Goal: Information Seeking & Learning: Learn about a topic

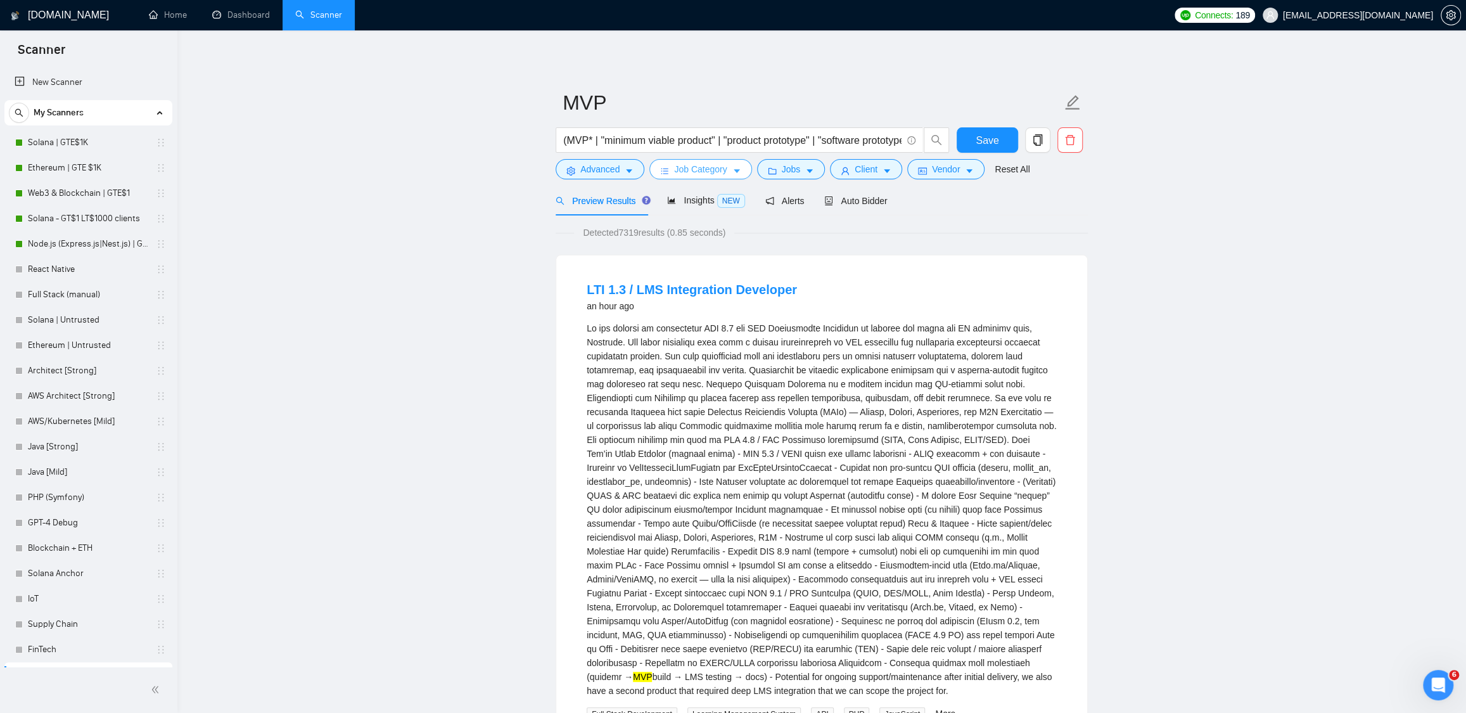
scroll to position [20, 0]
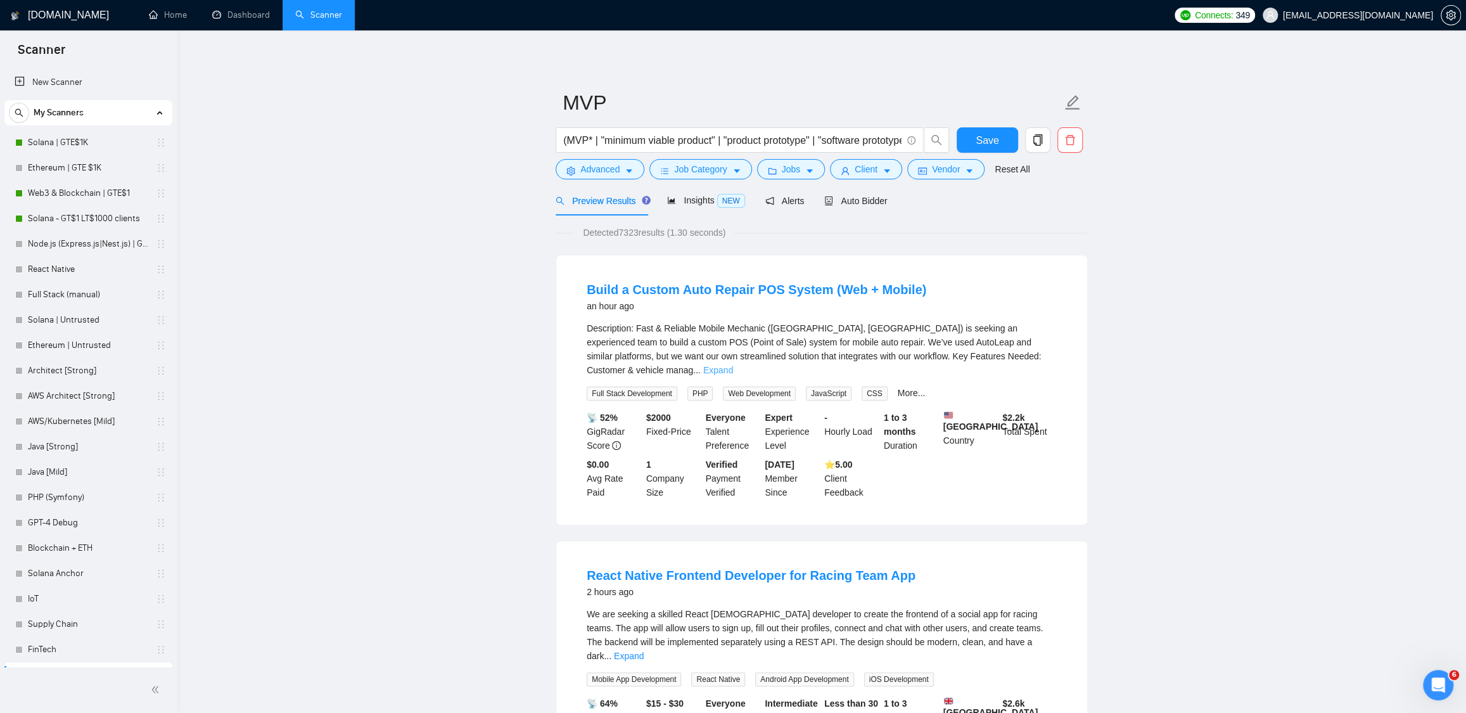
click at [733, 365] on link "Expand" at bounding box center [718, 370] width 30 height 10
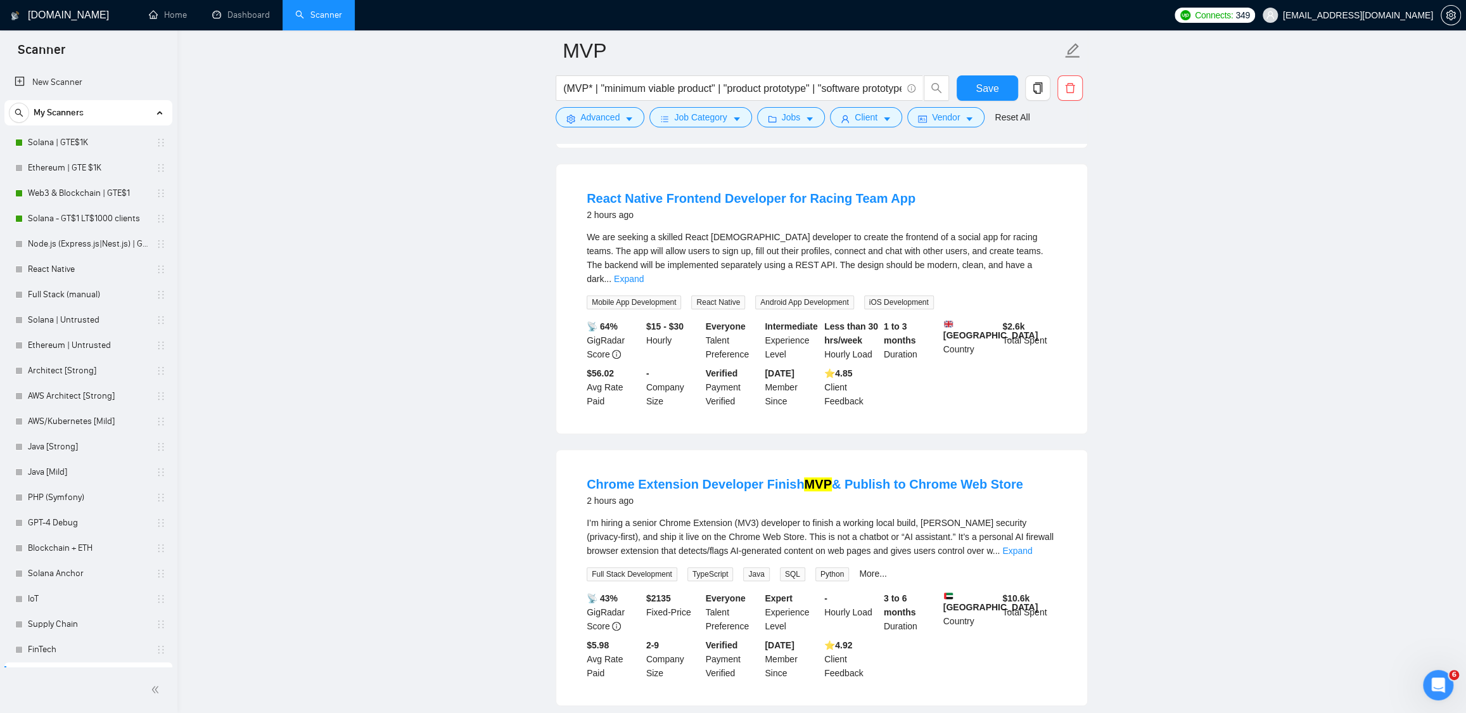
scroll to position [882, 0]
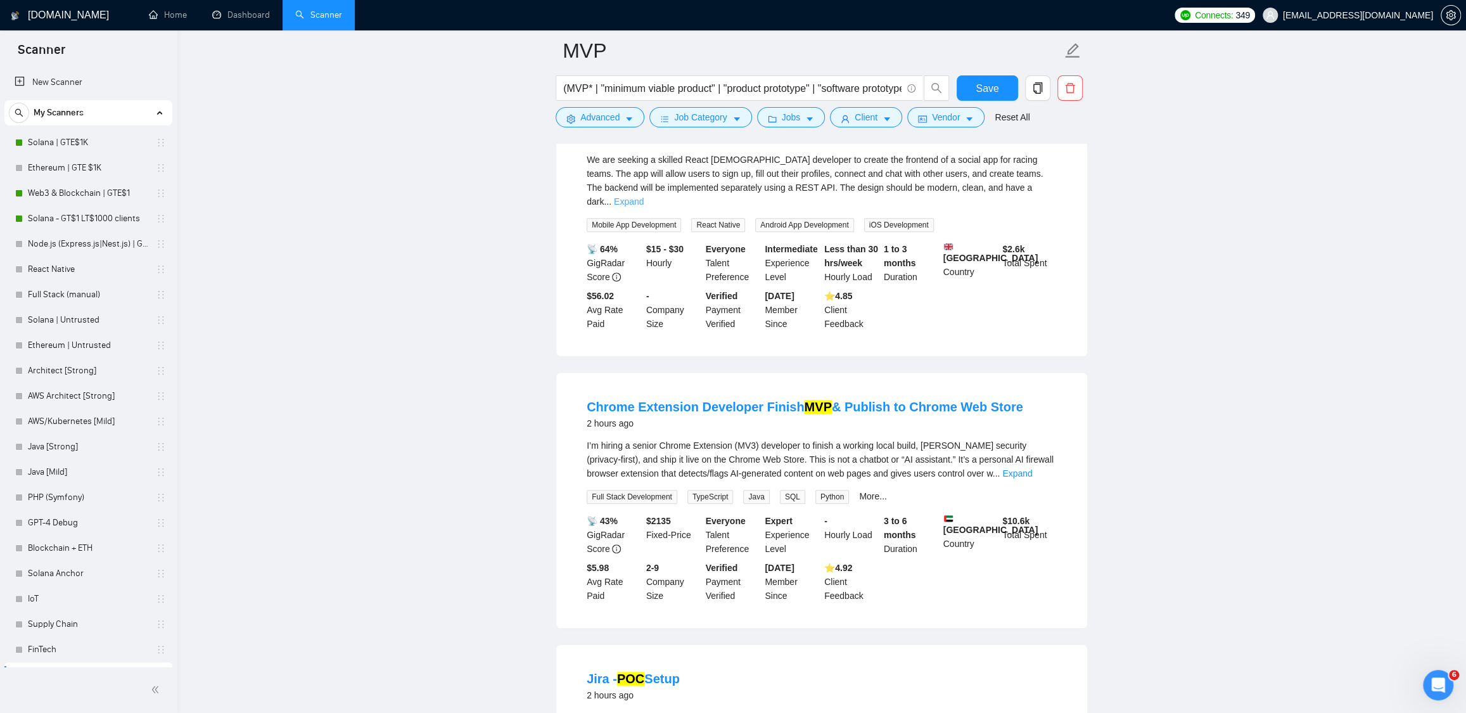
click at [643, 206] on link "Expand" at bounding box center [629, 201] width 30 height 10
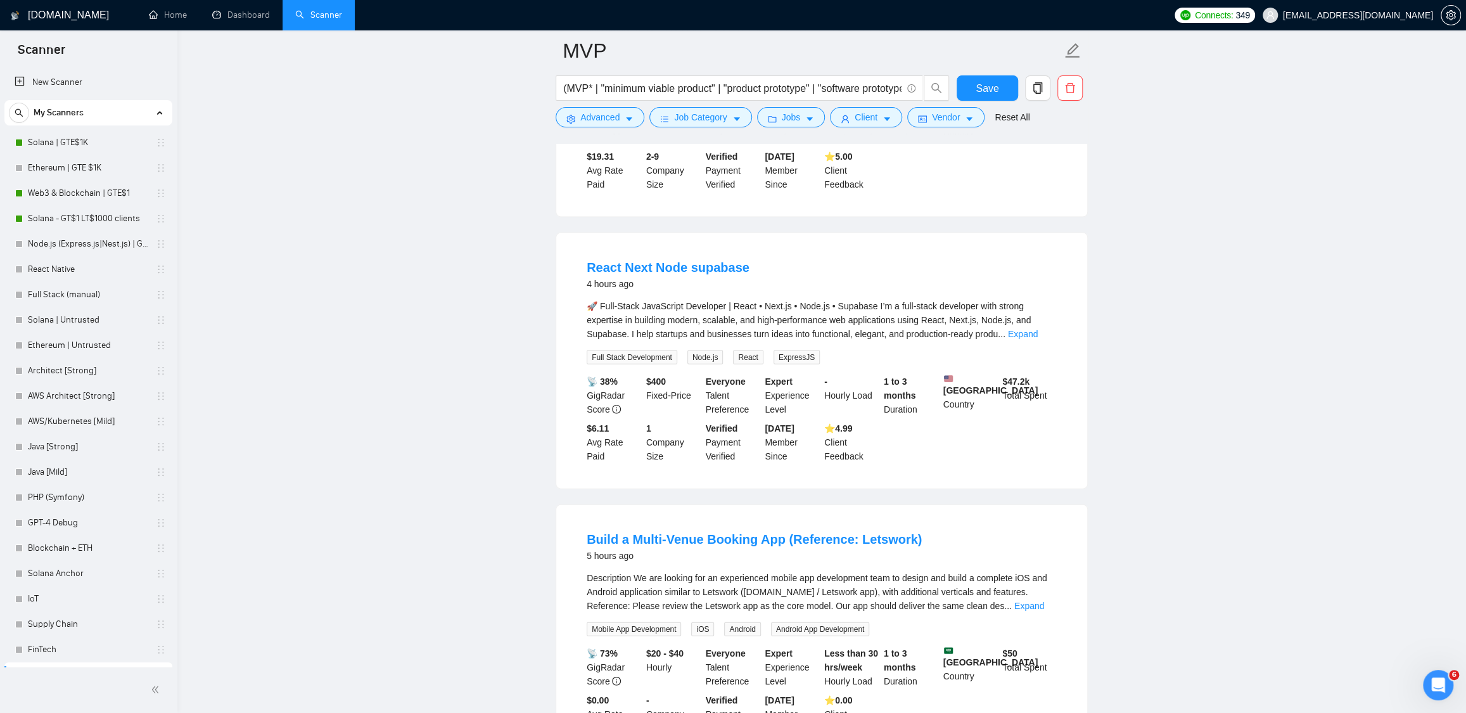
scroll to position [2161, 0]
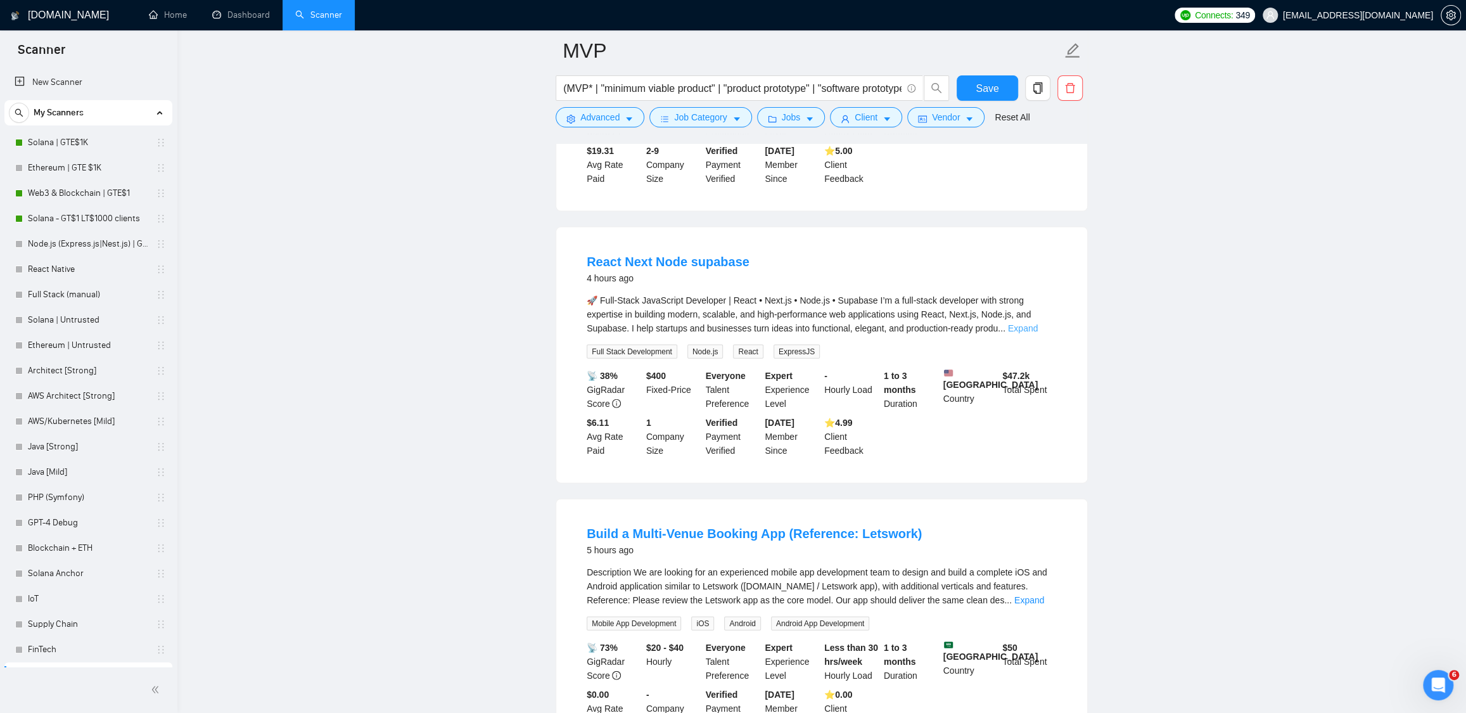
click at [1037, 333] on link "Expand" at bounding box center [1023, 328] width 30 height 10
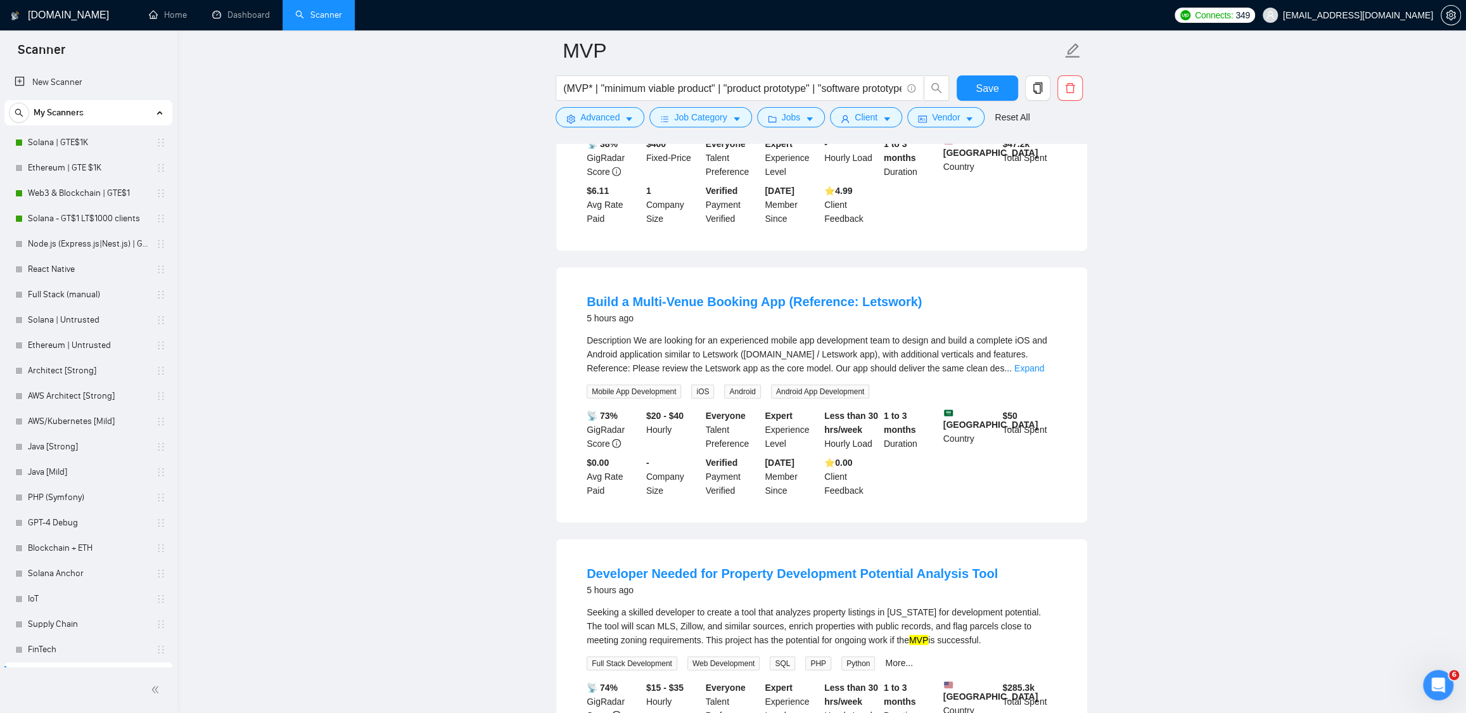
scroll to position [2533, 0]
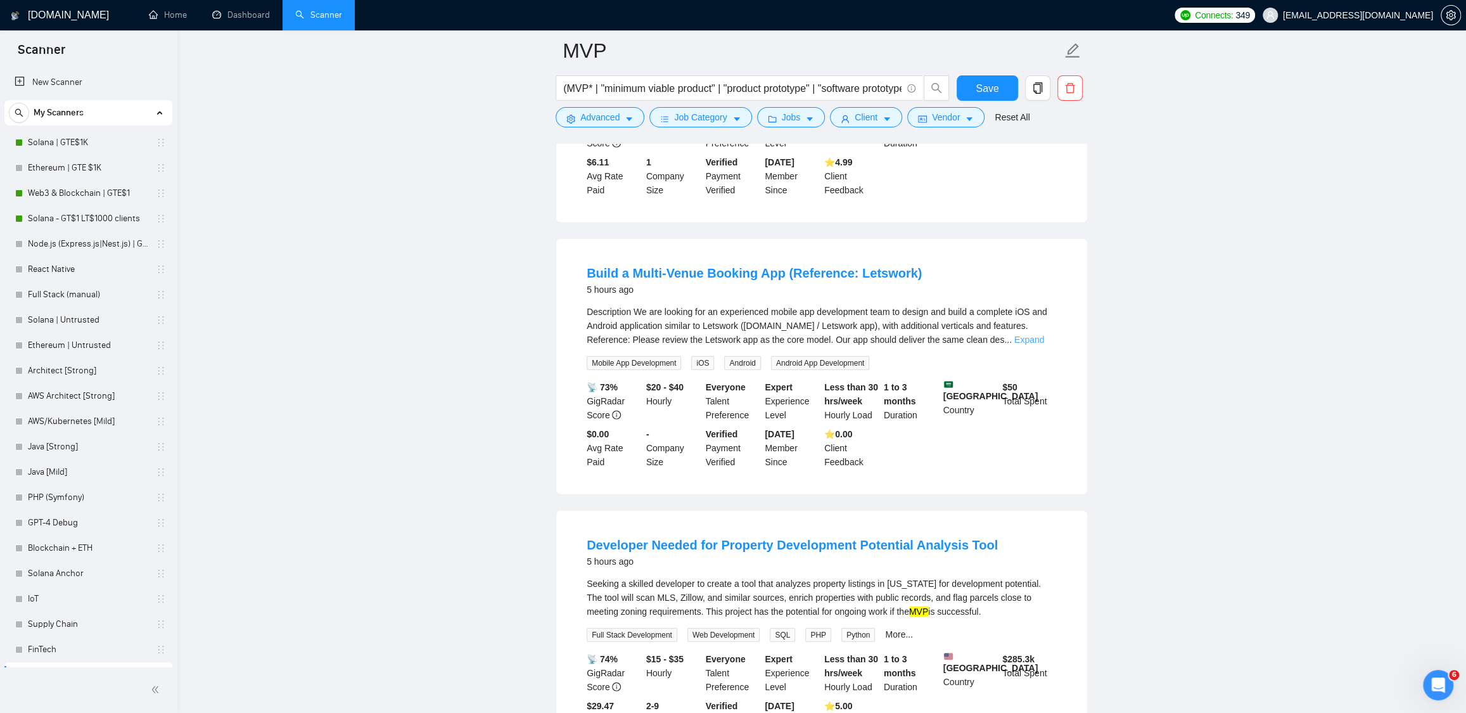
click at [1032, 345] on link "Expand" at bounding box center [1029, 339] width 30 height 10
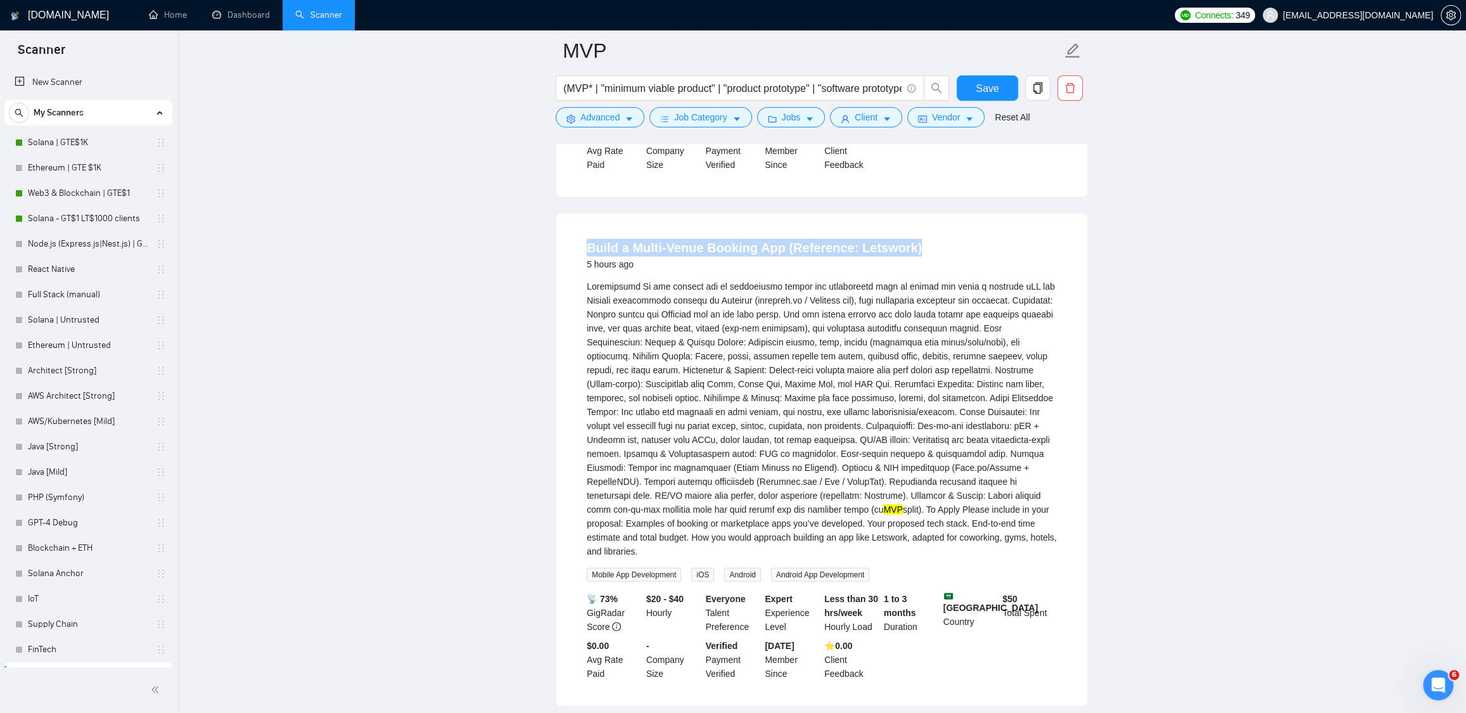
scroll to position [2780, 0]
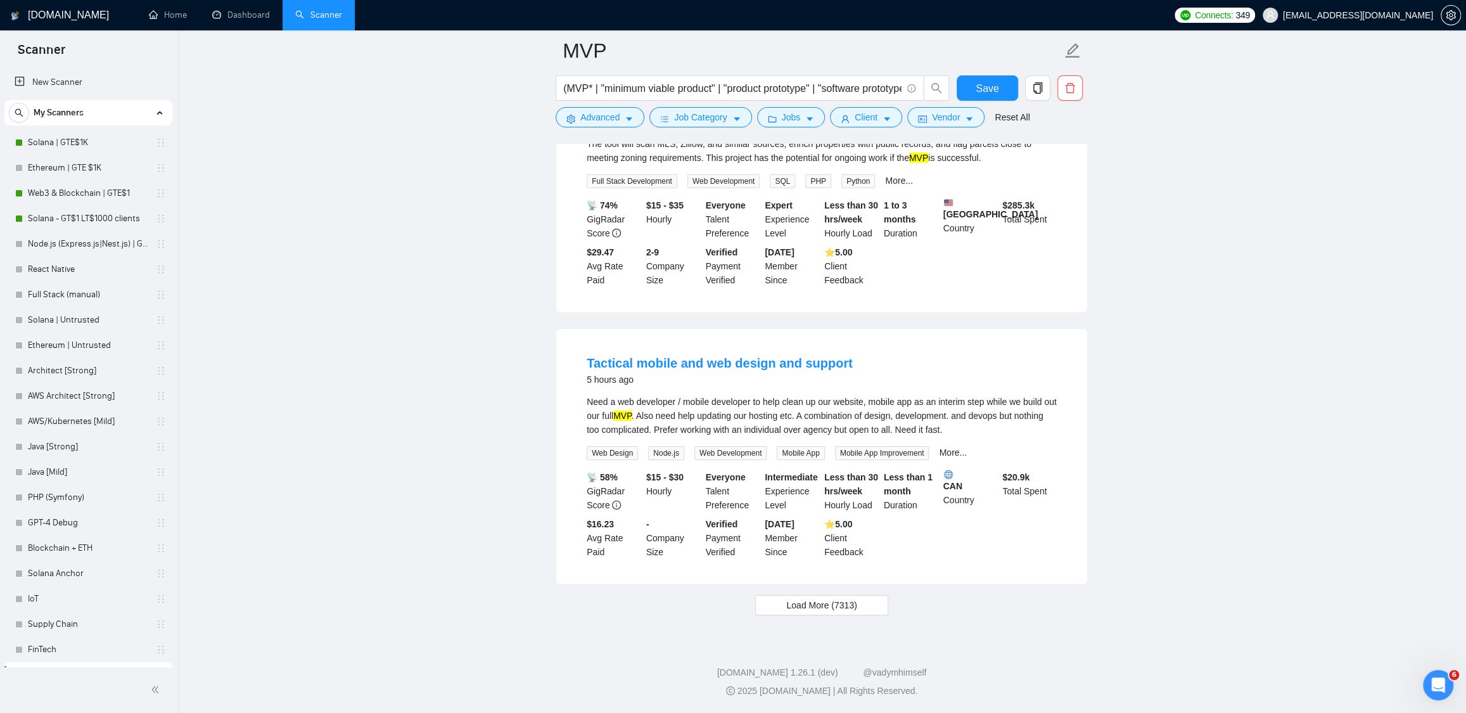
scroll to position [3297, 0]
click at [861, 596] on button "Load More (7313)" at bounding box center [821, 605] width 132 height 20
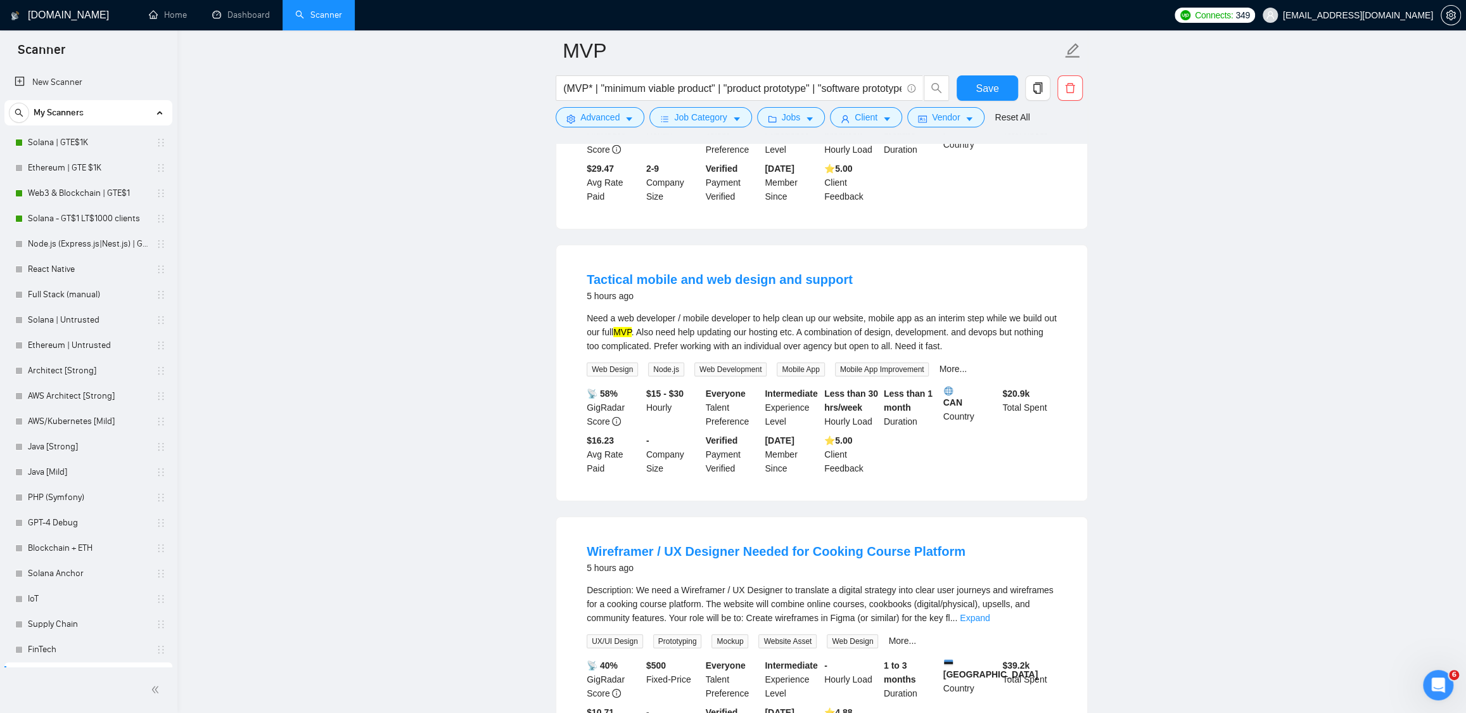
scroll to position [3705, 0]
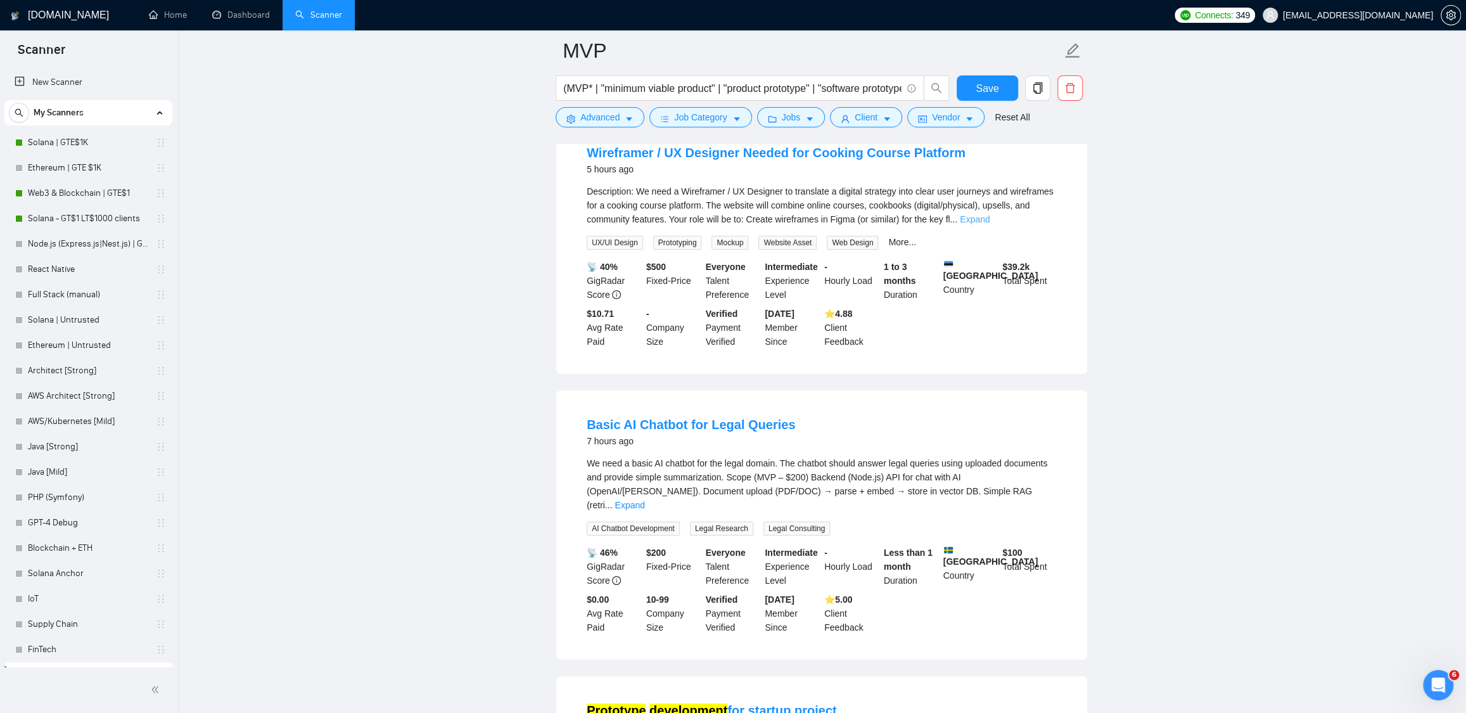
click at [989, 224] on link "Expand" at bounding box center [975, 219] width 30 height 10
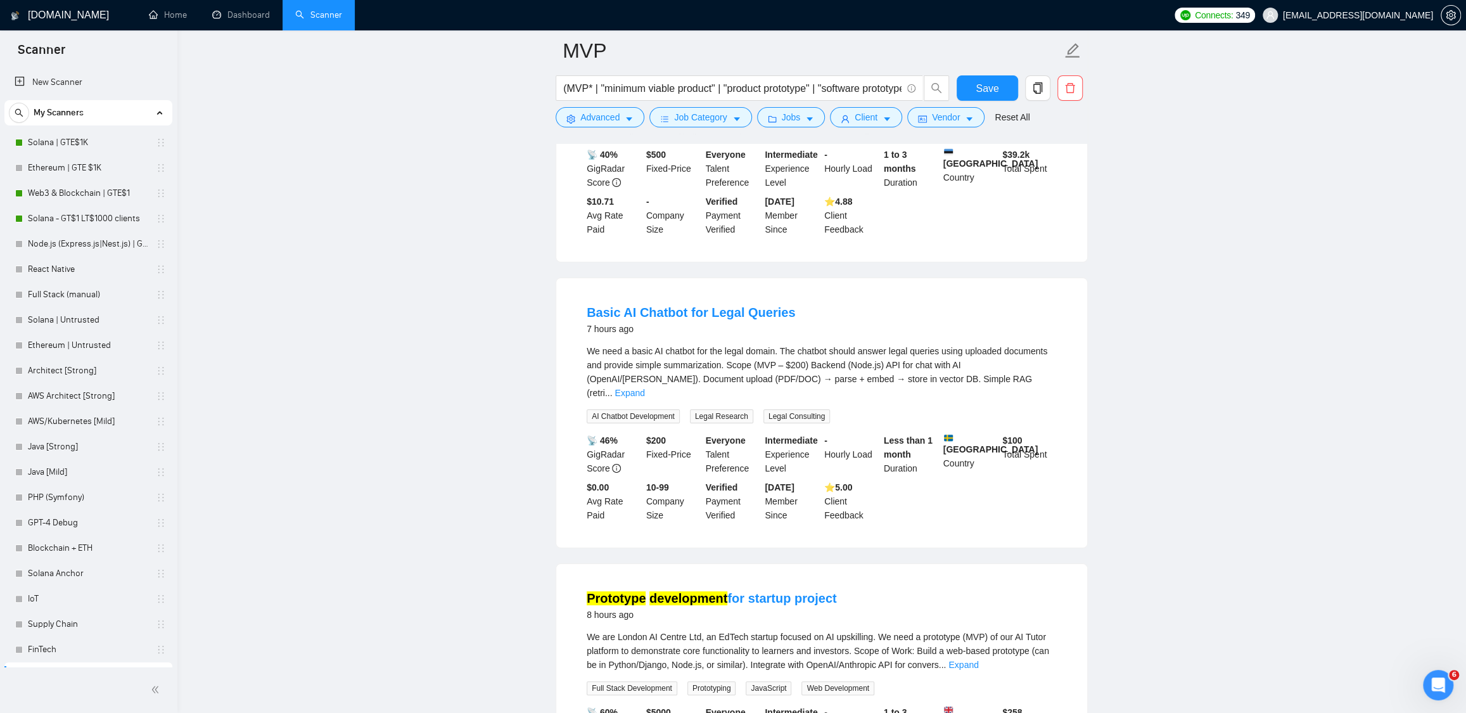
scroll to position [3984, 0]
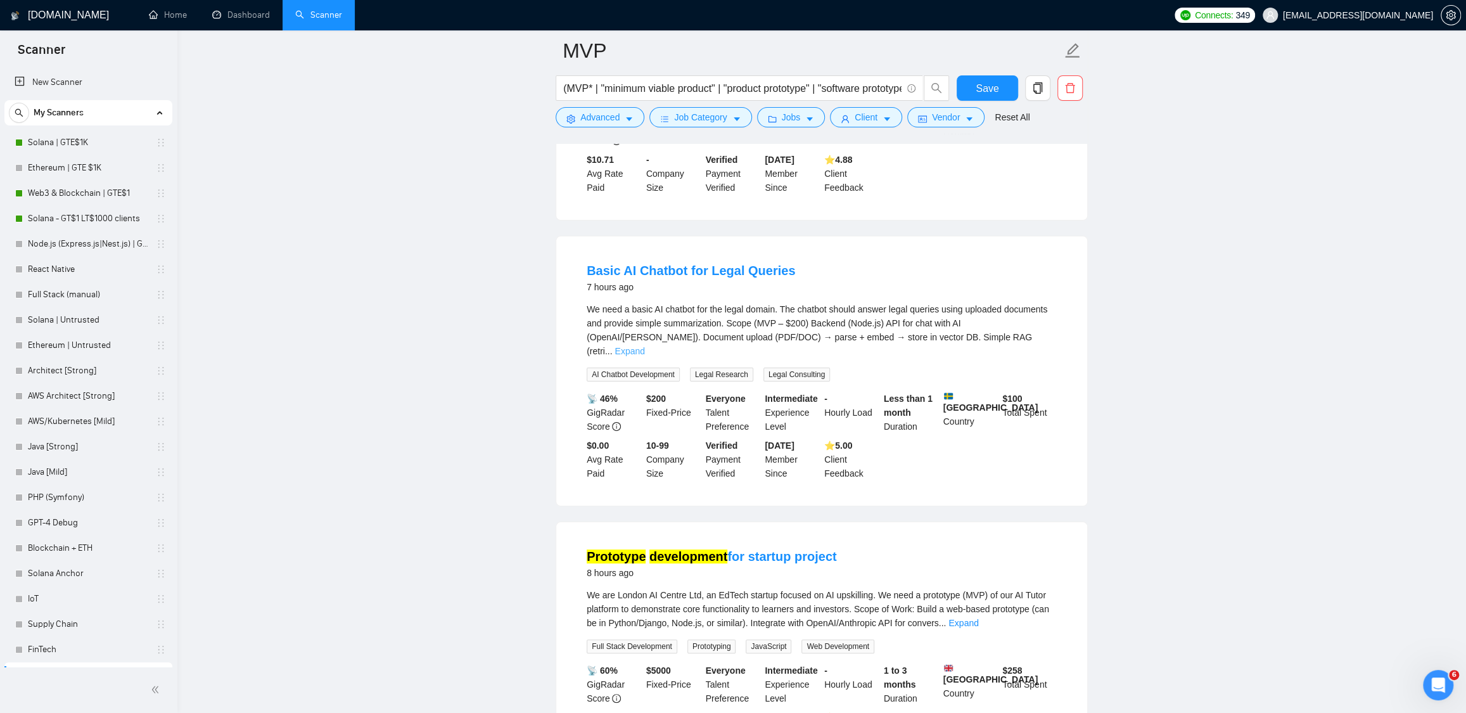
click at [644, 356] on link "Expand" at bounding box center [629, 351] width 30 height 10
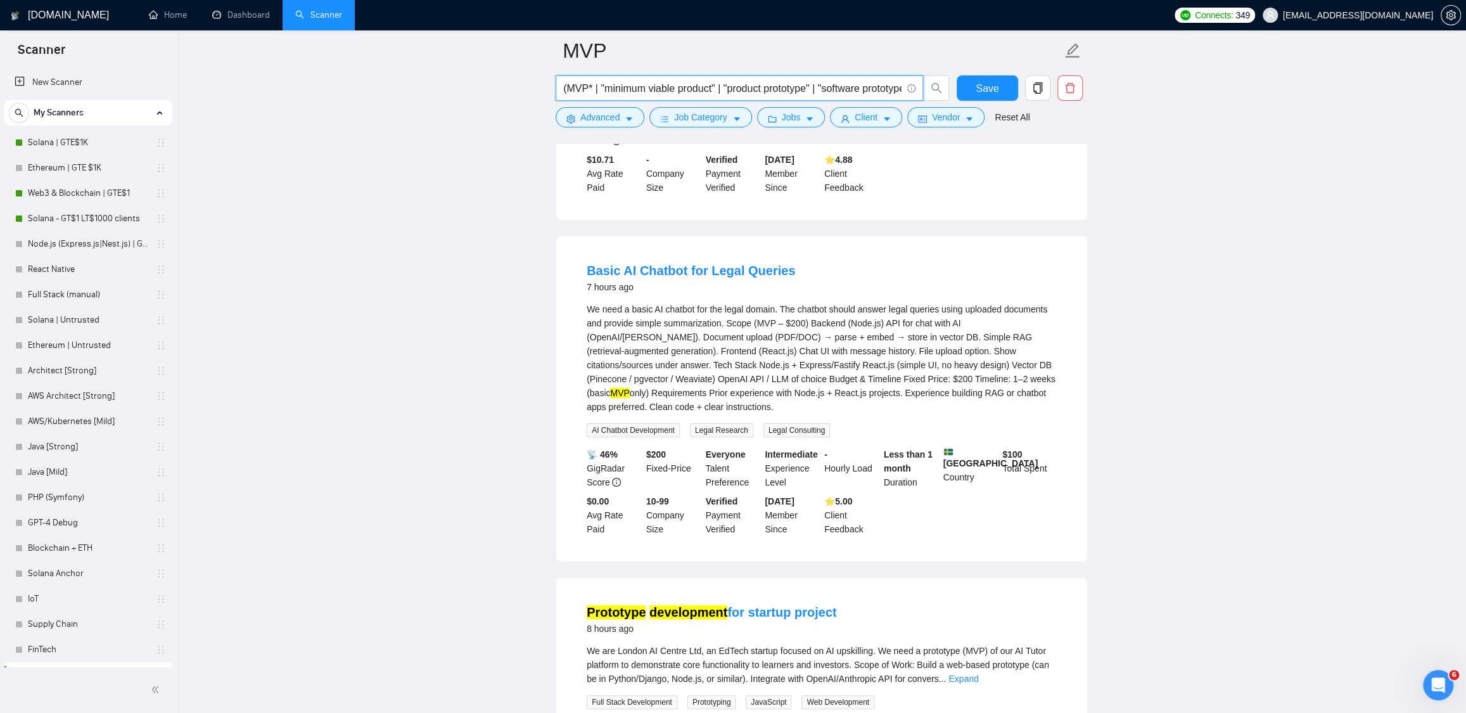
click at [730, 94] on input "(MVP* | "minimum viable product" | "product prototype" | "software prototype" |…" at bounding box center [732, 88] width 338 height 16
paste input "text"
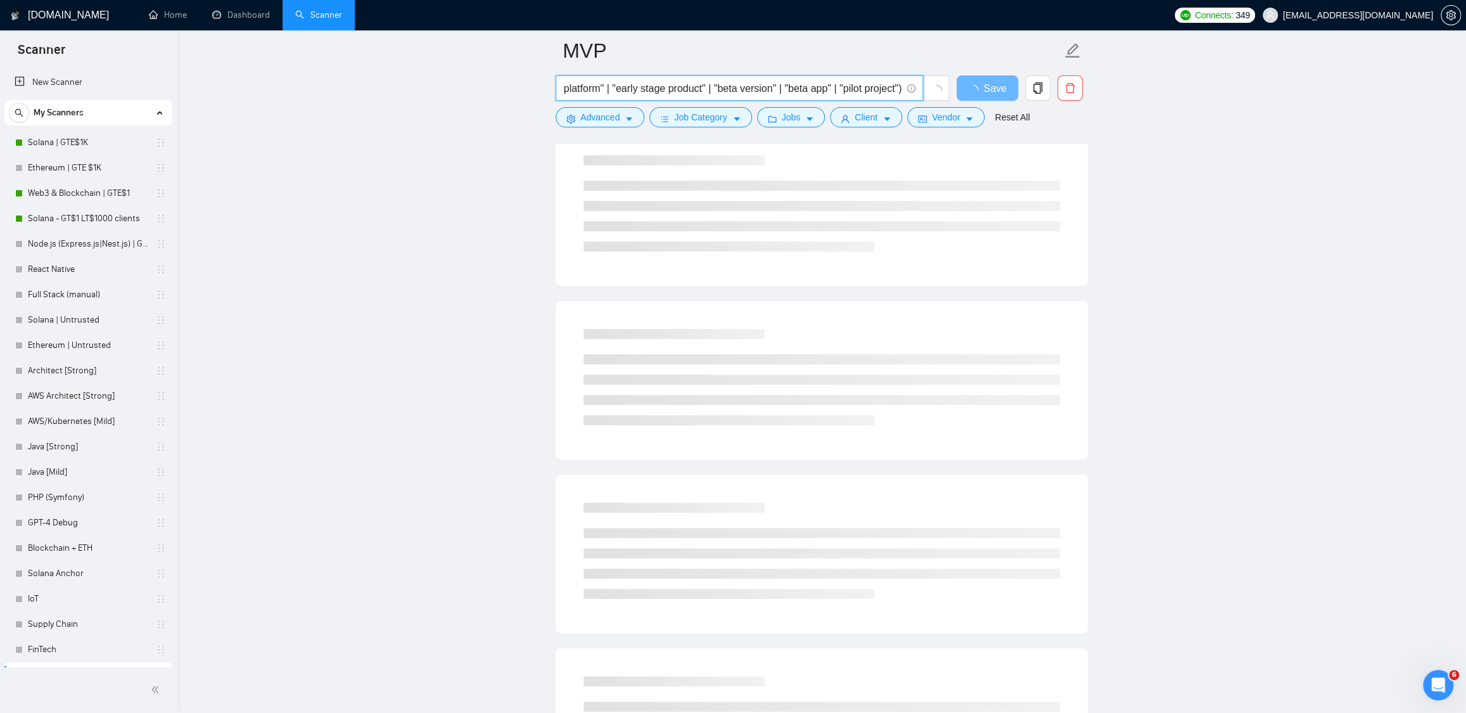
scroll to position [0, 0]
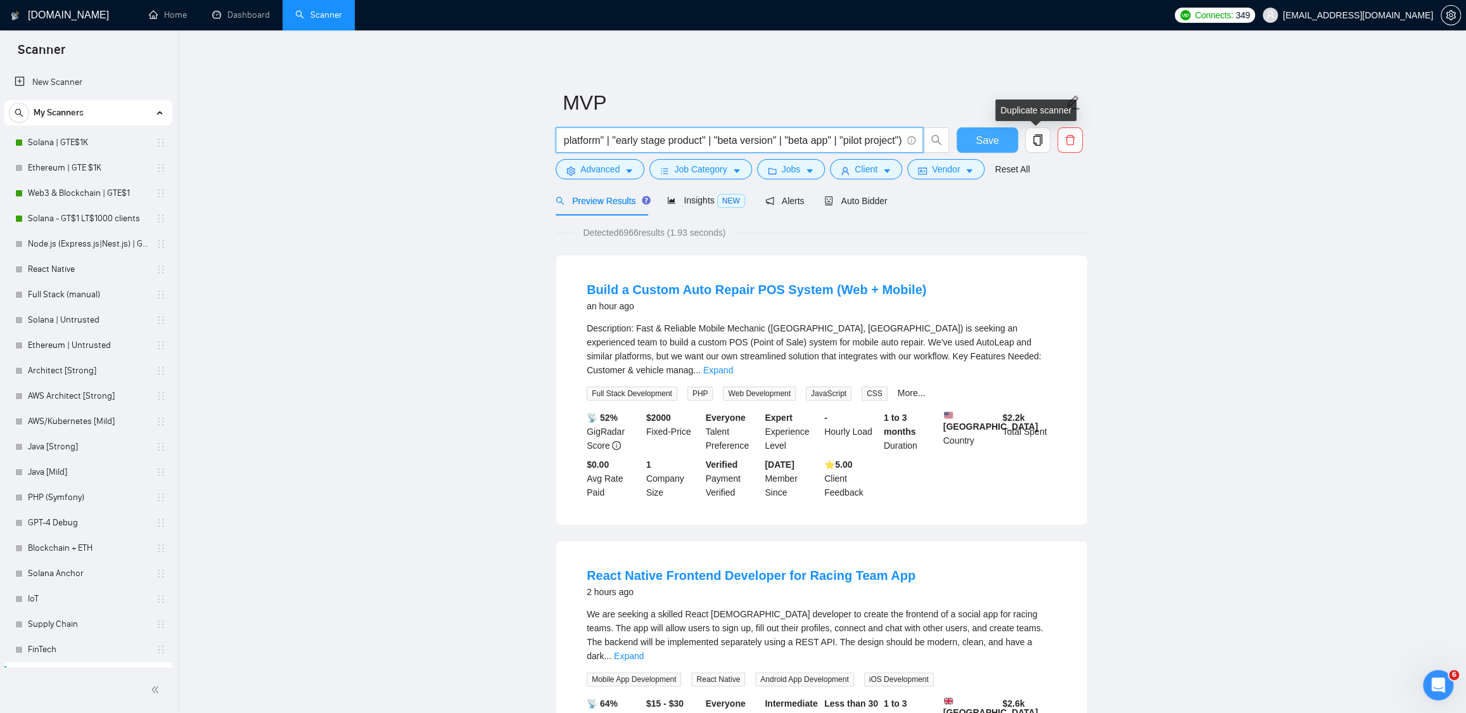
type input "(MVP* | "minimum viable product" | "product prototype" | "software prototype" |…"
click at [987, 137] on span "Save" at bounding box center [986, 140] width 23 height 16
drag, startPoint x: 699, startPoint y: 207, endPoint x: 688, endPoint y: 207, distance: 10.8
click at [699, 207] on div "Insights NEW" at bounding box center [705, 200] width 77 height 15
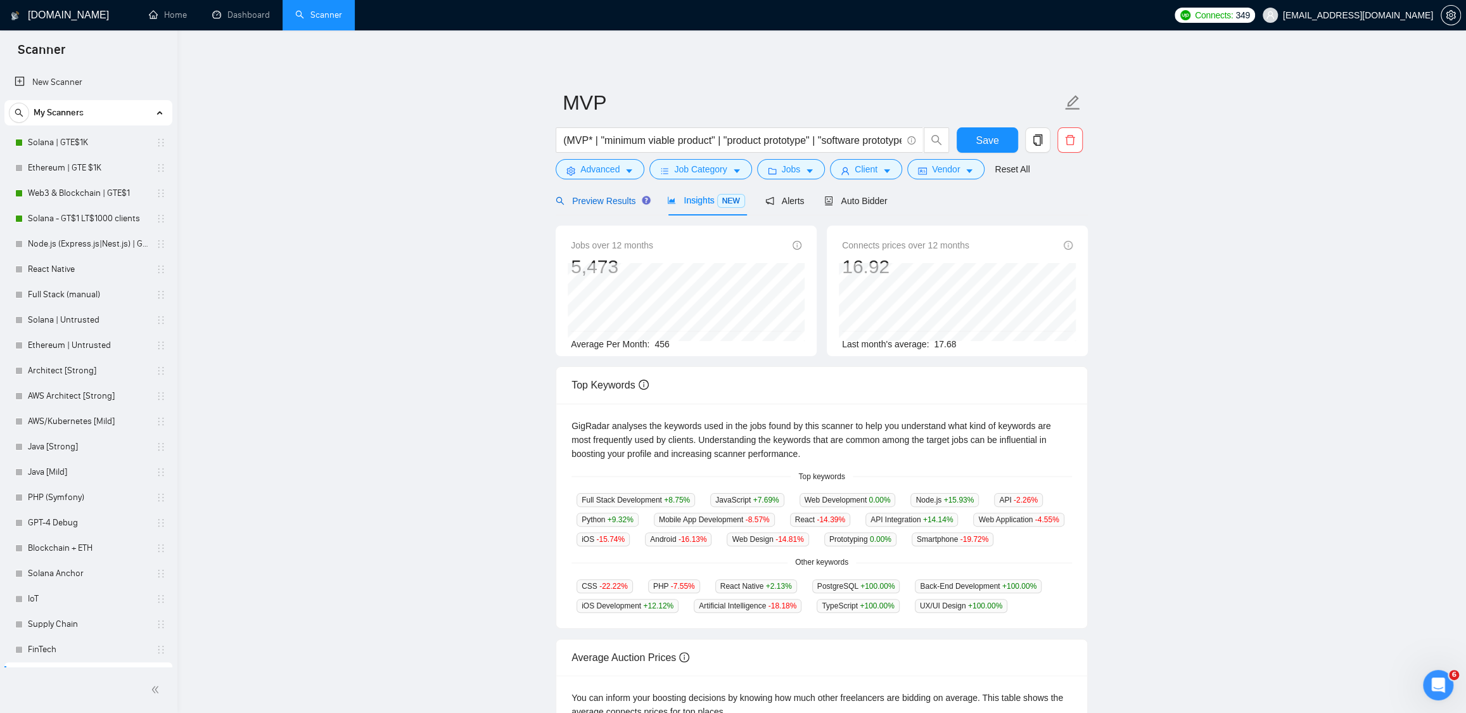
click at [607, 200] on span "Preview Results" at bounding box center [600, 201] width 91 height 10
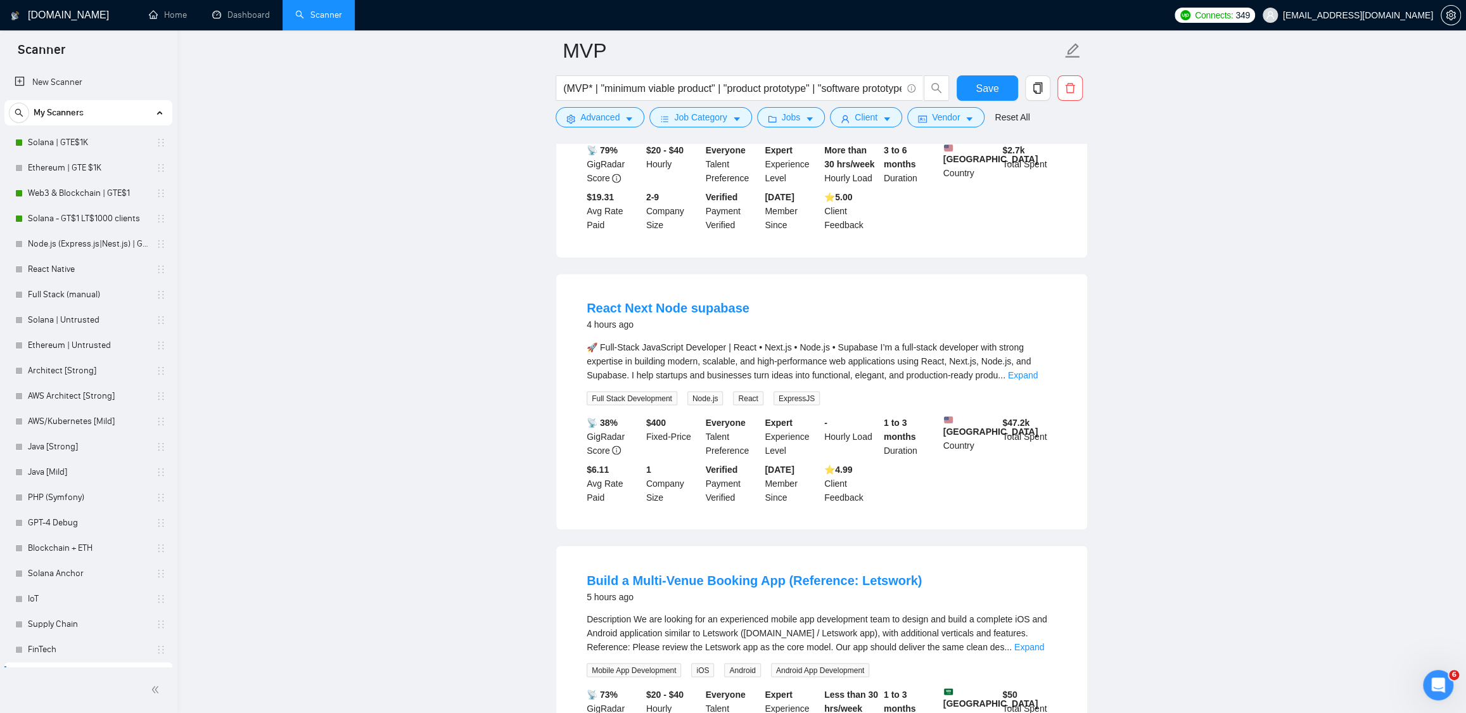
scroll to position [2461, 0]
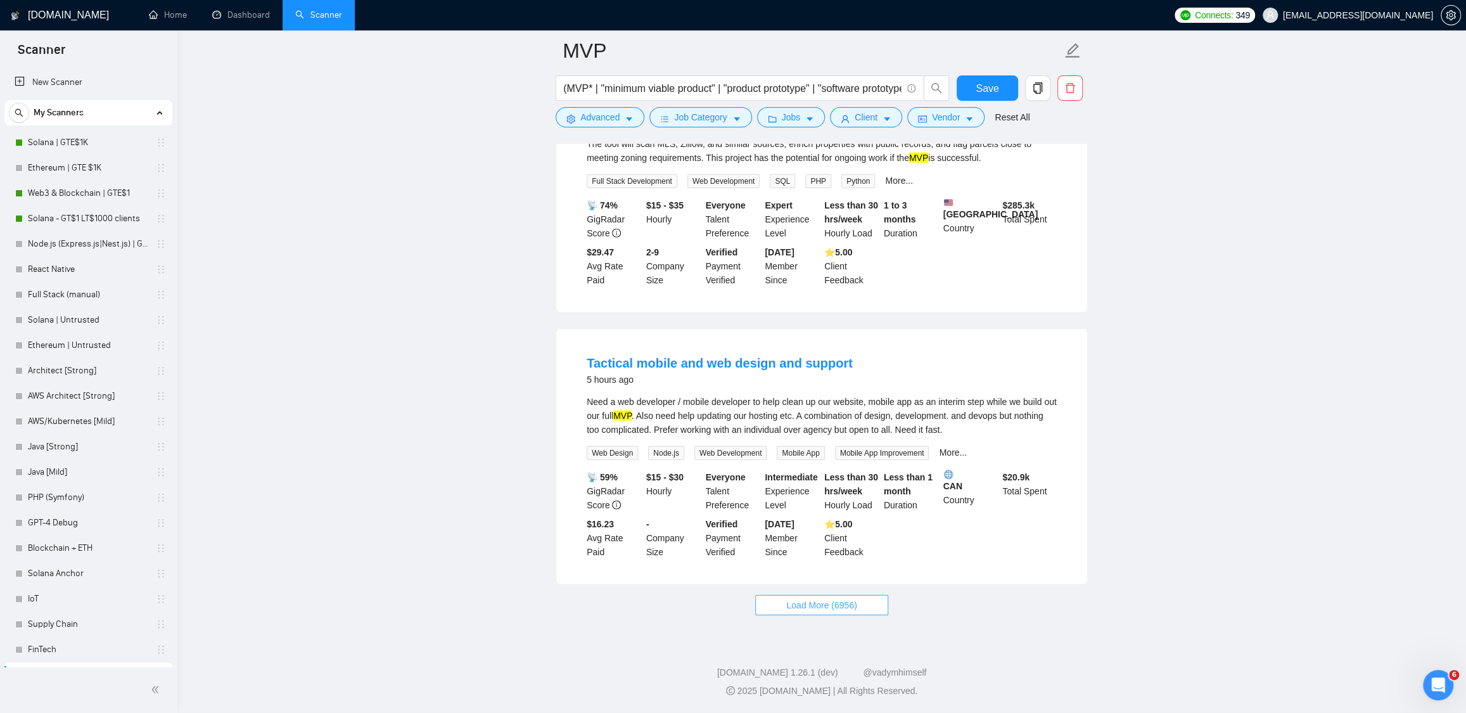
click at [865, 602] on button "Load More (6956)" at bounding box center [821, 605] width 132 height 20
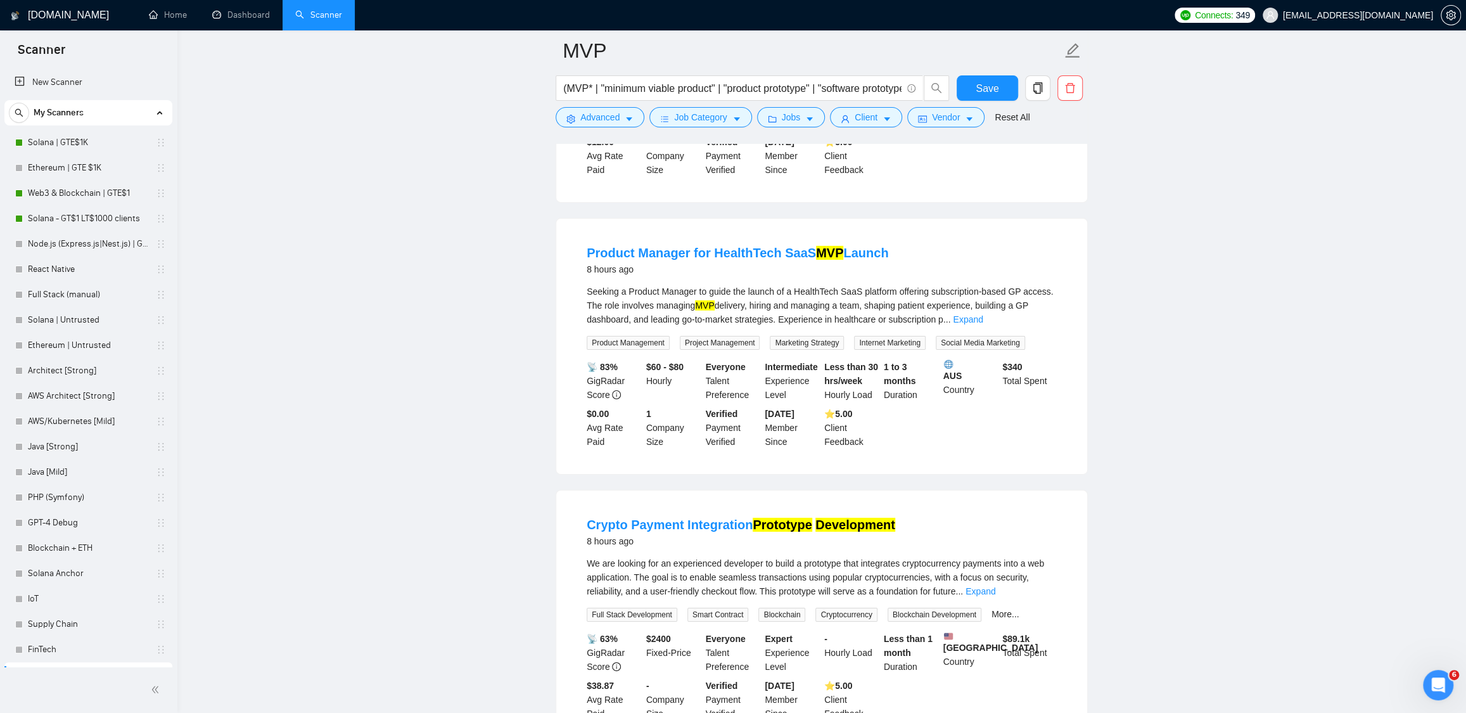
scroll to position [3594, 0]
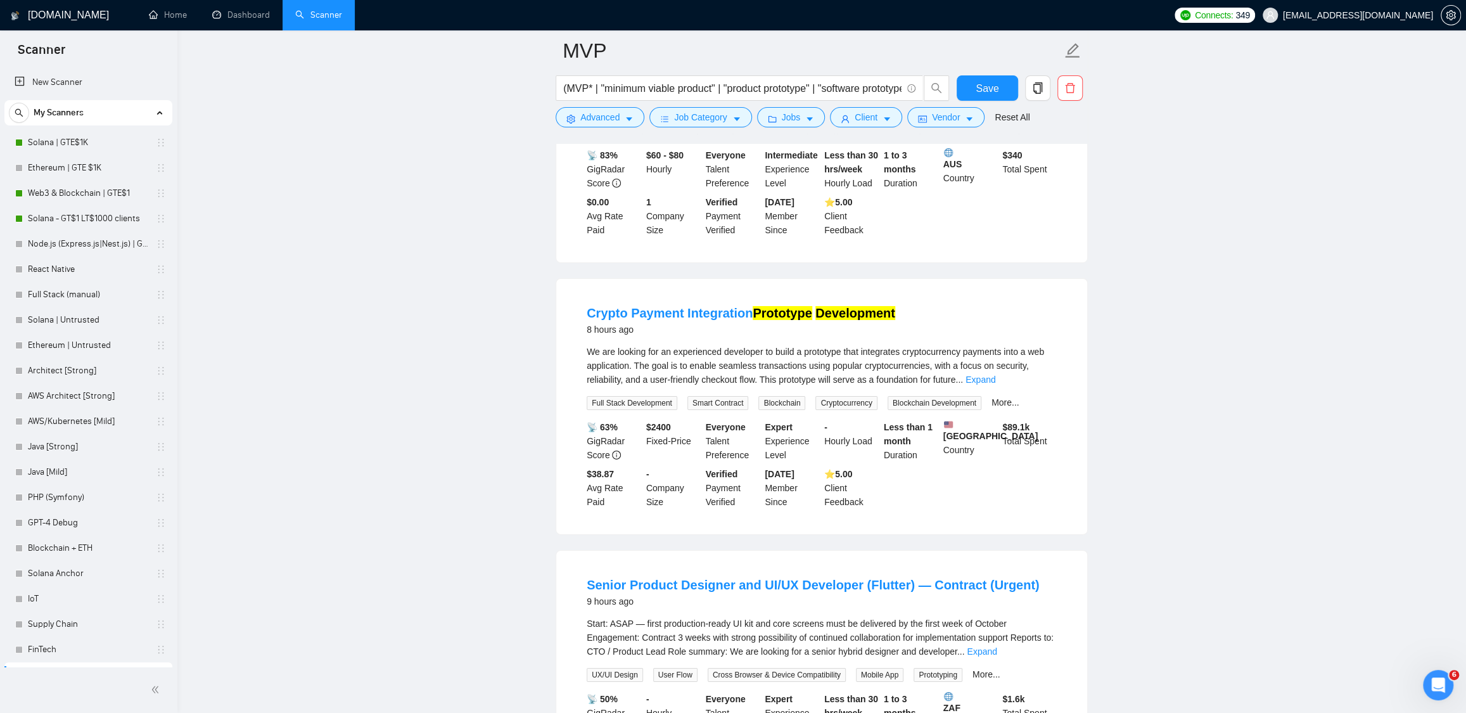
click at [1037, 383] on div "We are looking for an experienced developer to build a prototype that integrate…" at bounding box center [821, 366] width 470 height 42
click at [995, 384] on link "Expand" at bounding box center [980, 379] width 30 height 10
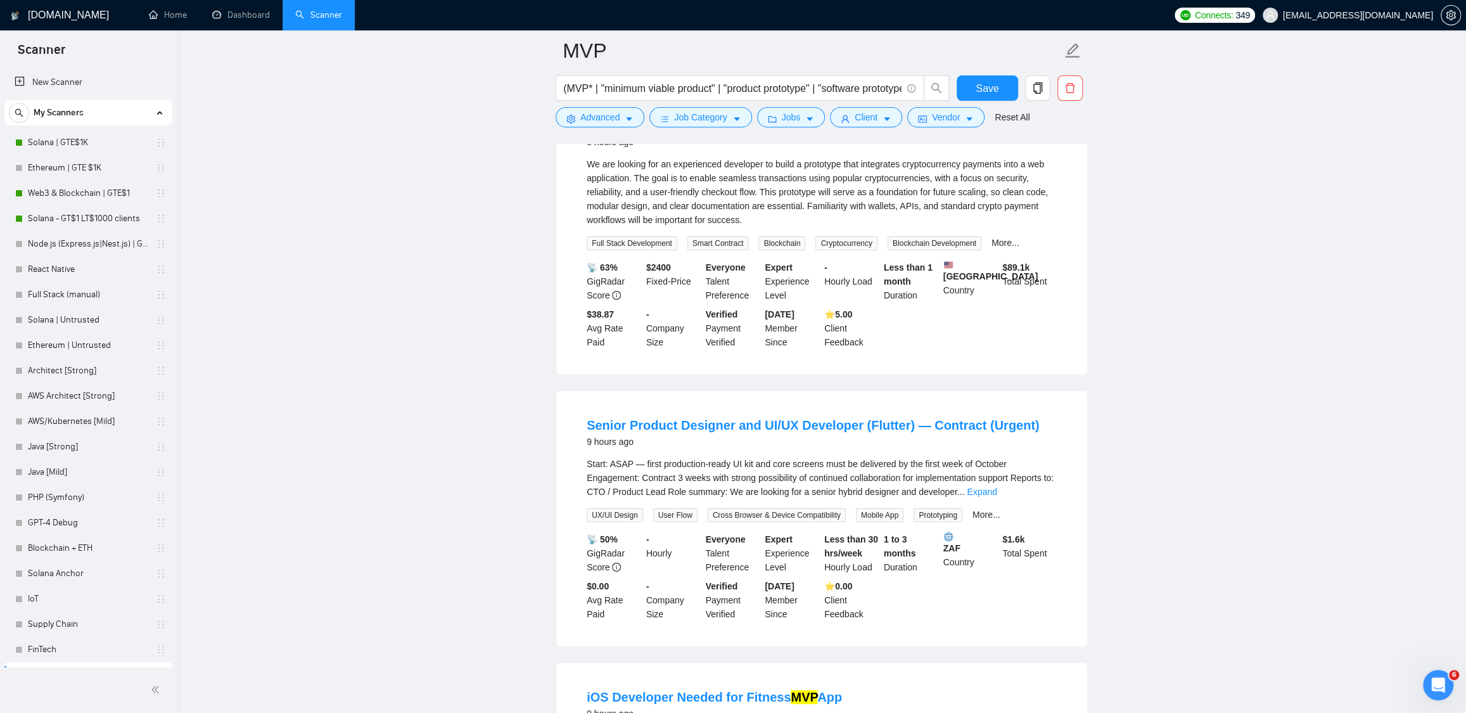
scroll to position [3821, 0]
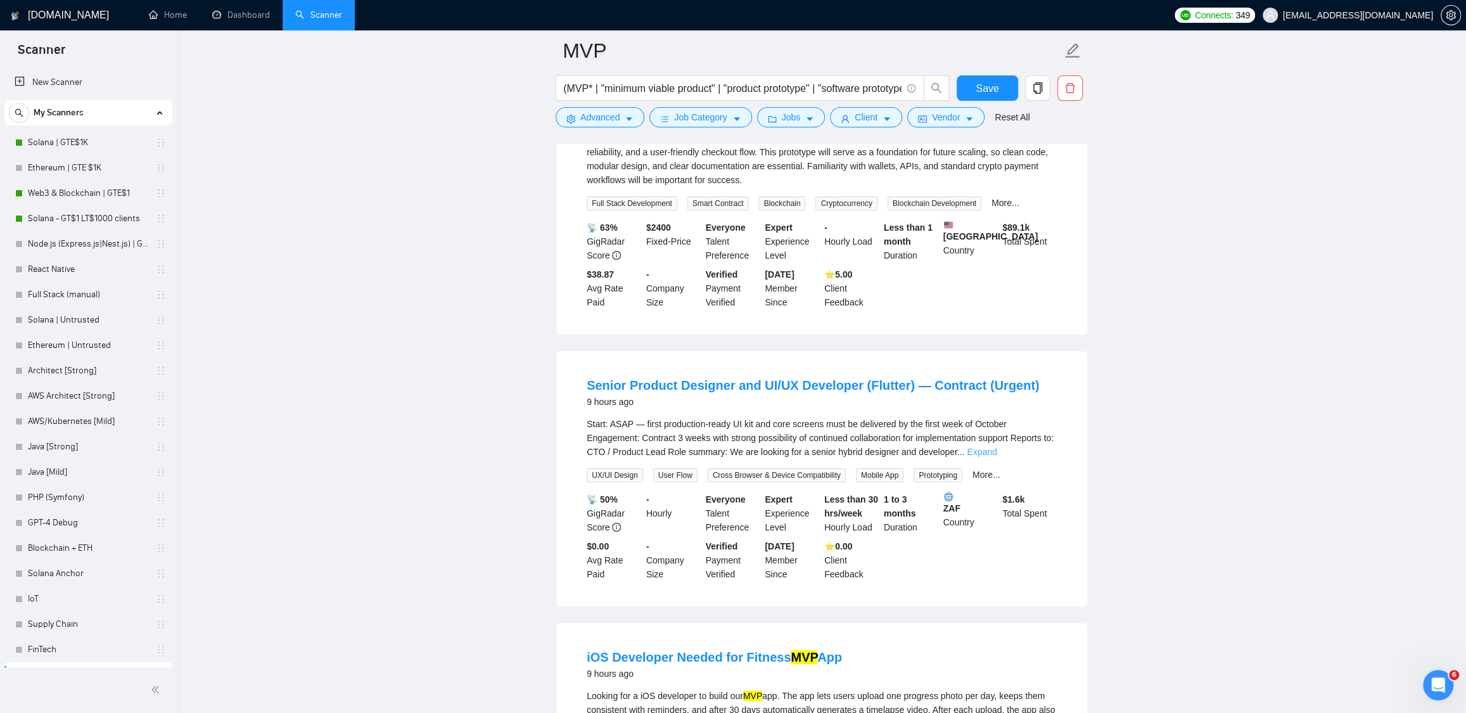
click at [996, 457] on link "Expand" at bounding box center [982, 452] width 30 height 10
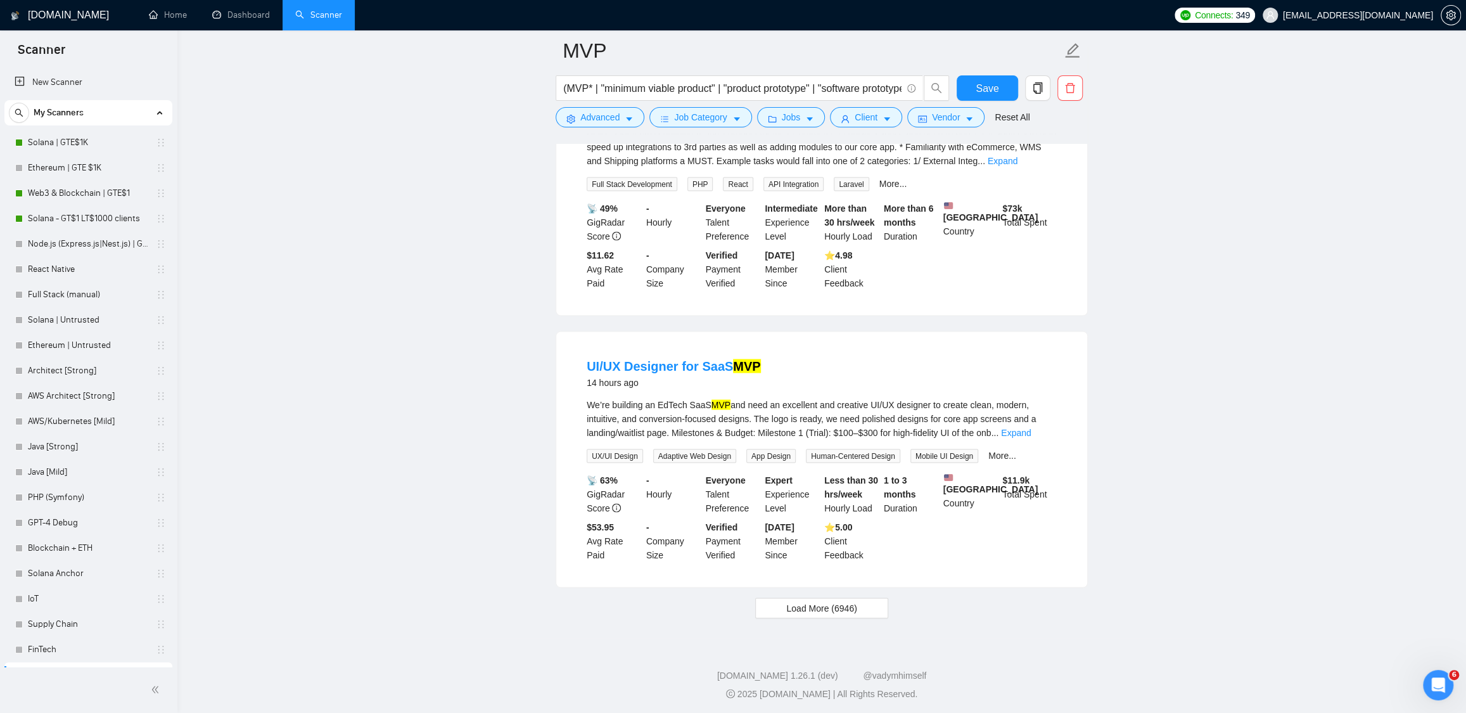
scroll to position [5921, 0]
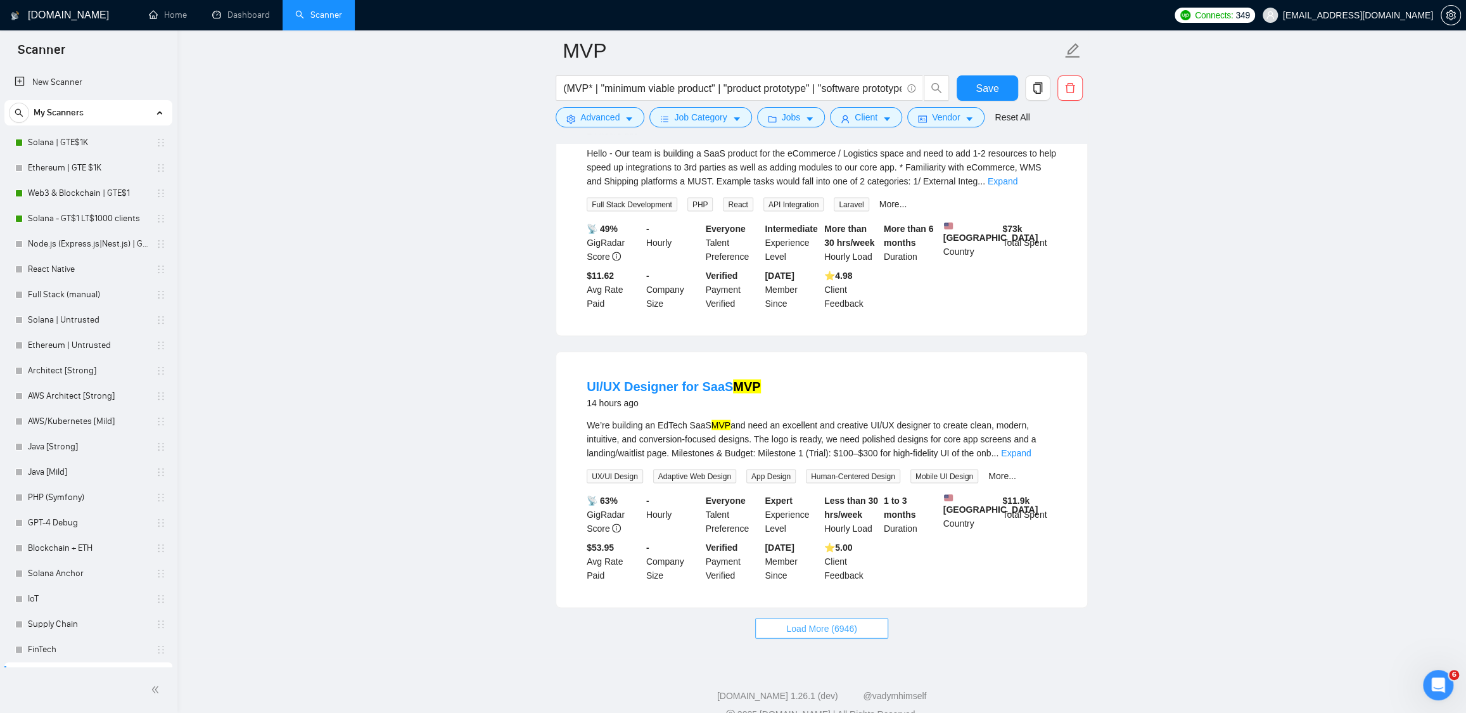
click at [841, 635] on span "Load More (6946)" at bounding box center [821, 628] width 70 height 14
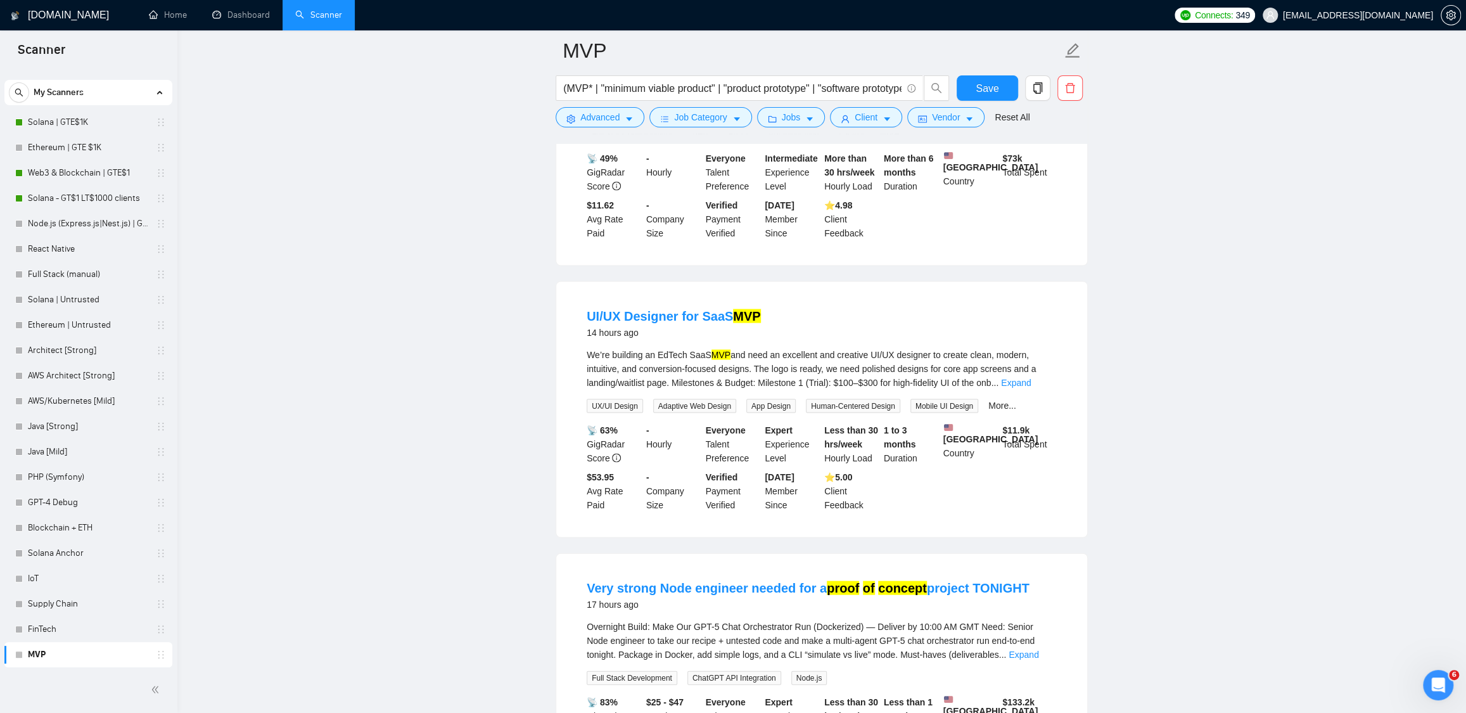
scroll to position [6377, 0]
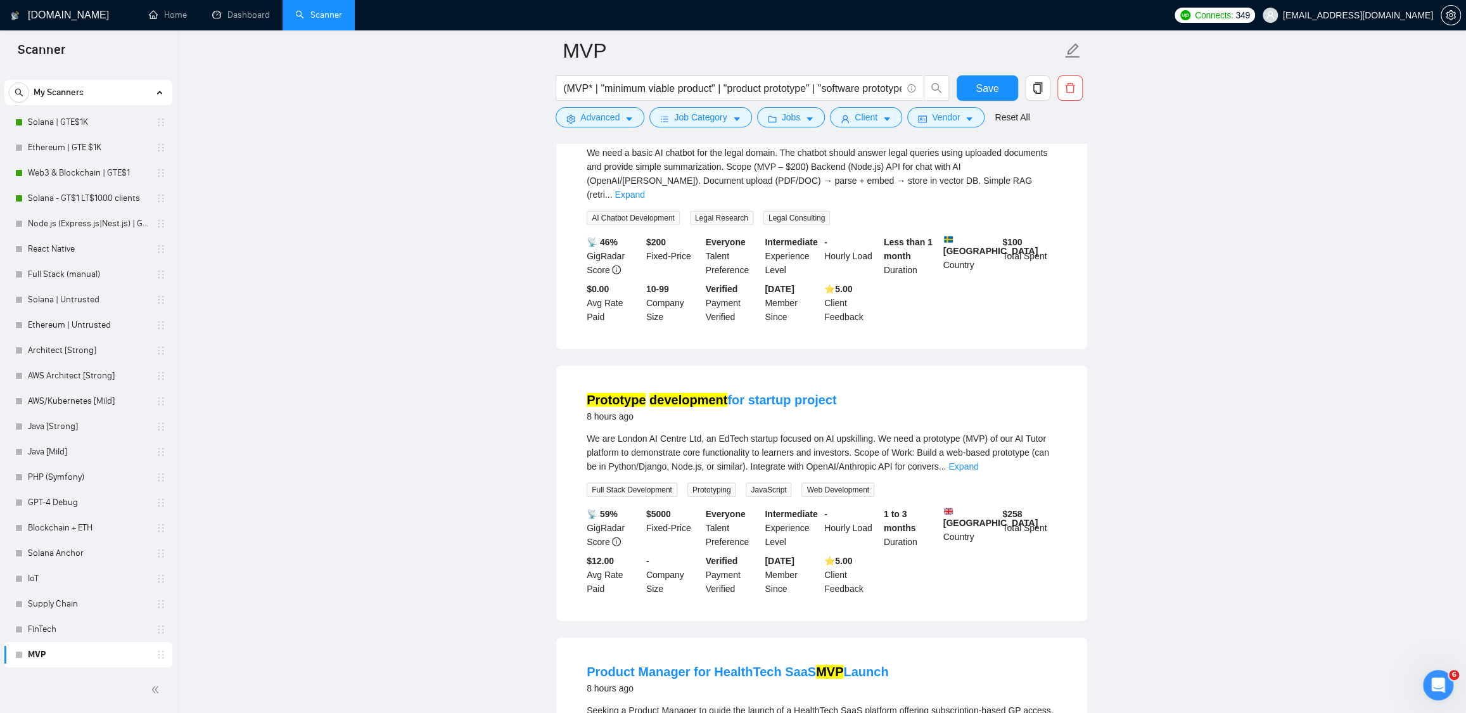
scroll to position [2580, 0]
